Goal: Find specific page/section: Find specific page/section

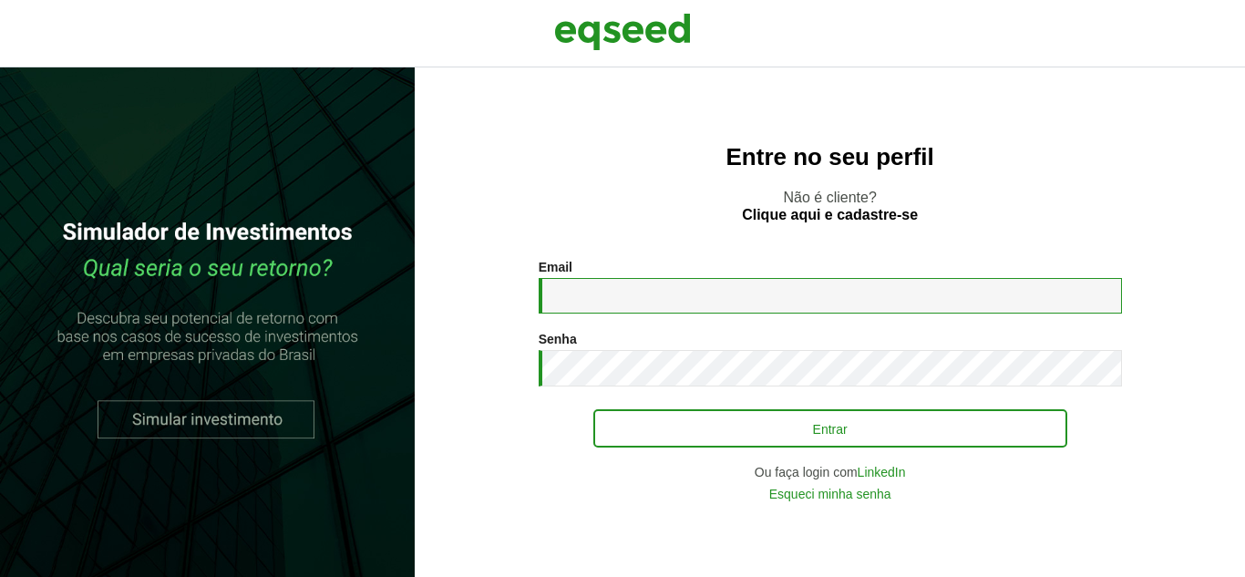
type input "**********"
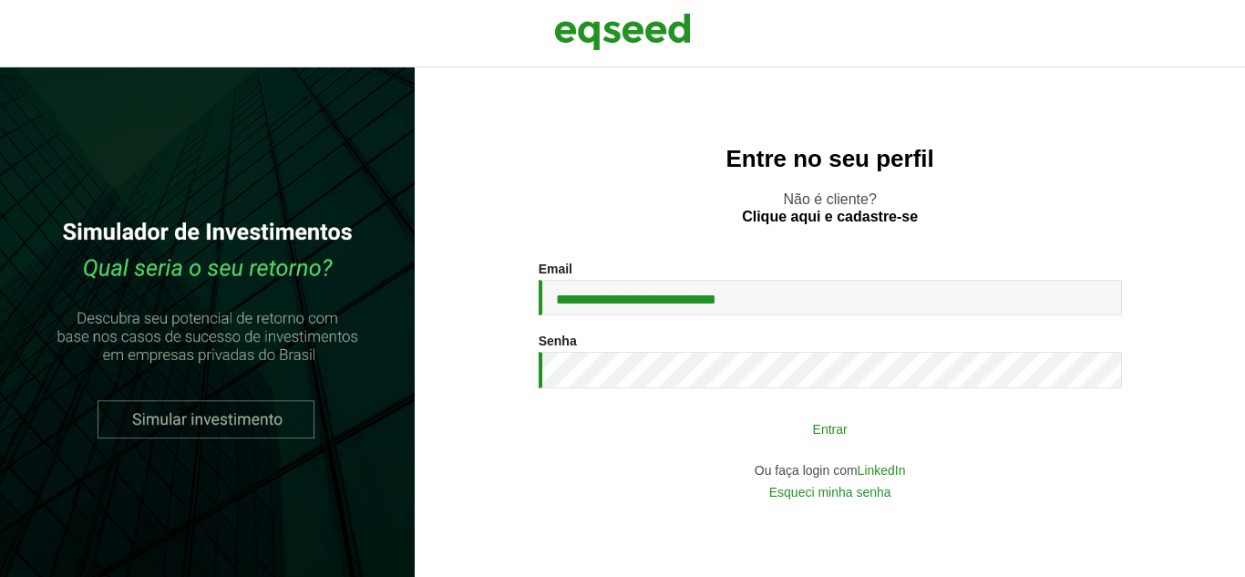
click at [770, 437] on button "Entrar" at bounding box center [831, 428] width 474 height 35
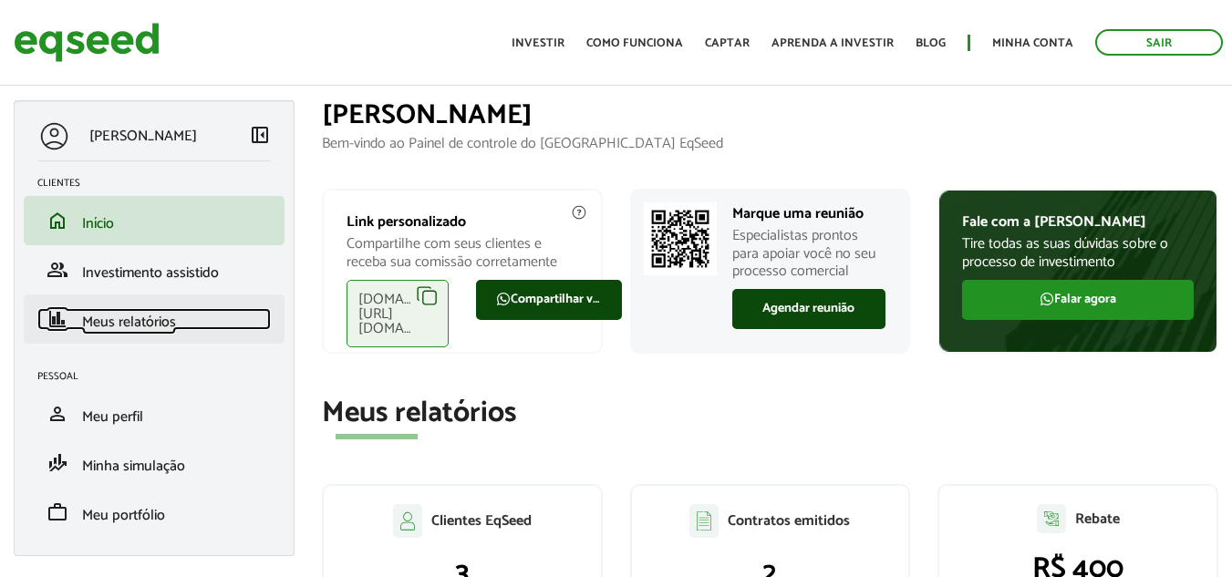
click at [166, 325] on span "Meus relatórios" at bounding box center [129, 322] width 94 height 25
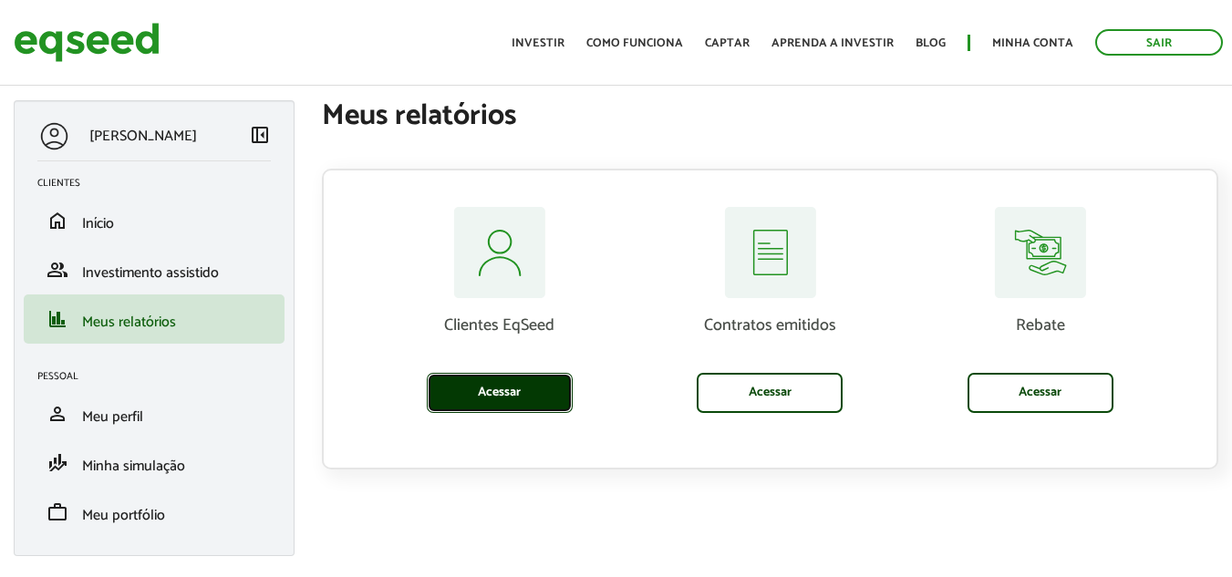
click at [522, 395] on link "Acessar" at bounding box center [500, 393] width 146 height 40
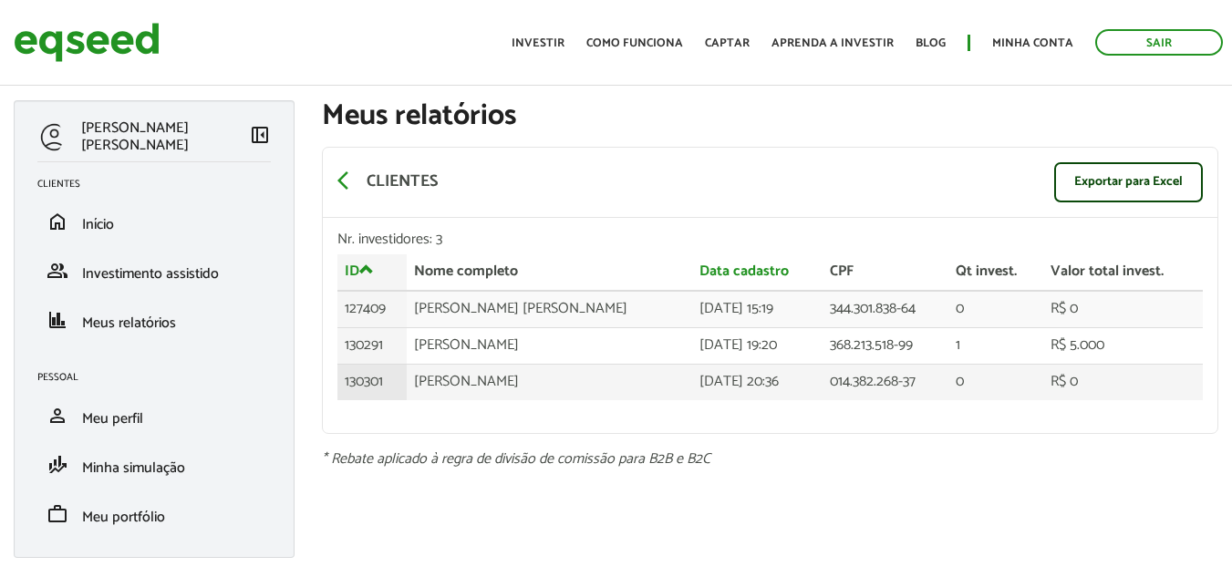
drag, startPoint x: 524, startPoint y: 347, endPoint x: 1134, endPoint y: 391, distance: 611.5
click at [1134, 391] on tbody "127409 [PERSON_NAME] [PERSON_NAME] [DATE] 15:19 344.301.838-64 0 R$ 0 130291 [P…" at bounding box center [769, 345] width 865 height 109
